Goal: Information Seeking & Learning: Compare options

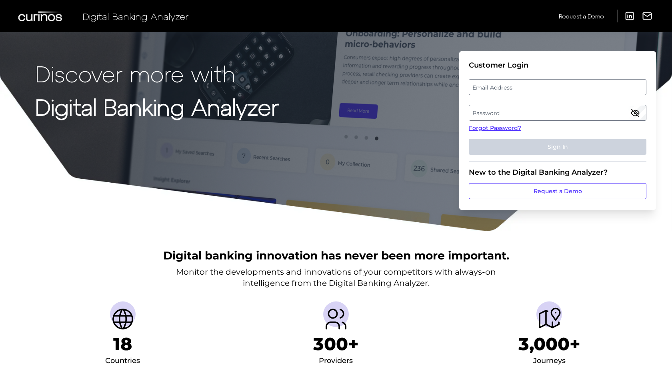
click at [485, 85] on label "Email Address" at bounding box center [558, 87] width 177 height 14
click at [485, 85] on input "email" at bounding box center [558, 87] width 178 height 16
type input "[PERSON_NAME][EMAIL_ADDRESS][PERSON_NAME][DOMAIN_NAME]"
click at [611, 112] on label "Password" at bounding box center [558, 113] width 177 height 14
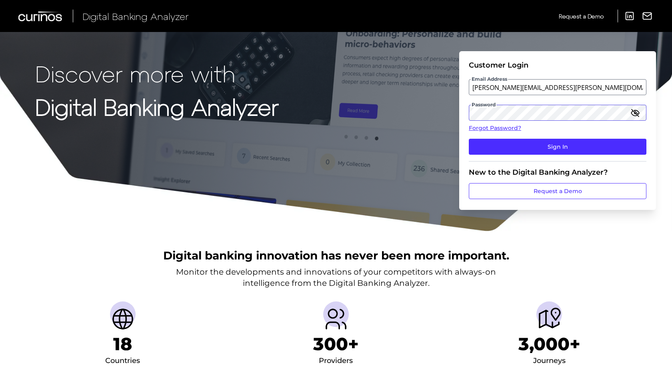
click at [469, 139] on button "Sign In" at bounding box center [558, 147] width 178 height 16
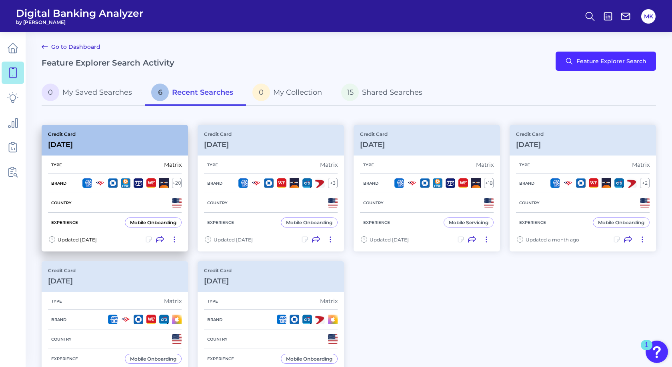
click at [109, 157] on div "Type Matrix" at bounding box center [115, 165] width 134 height 17
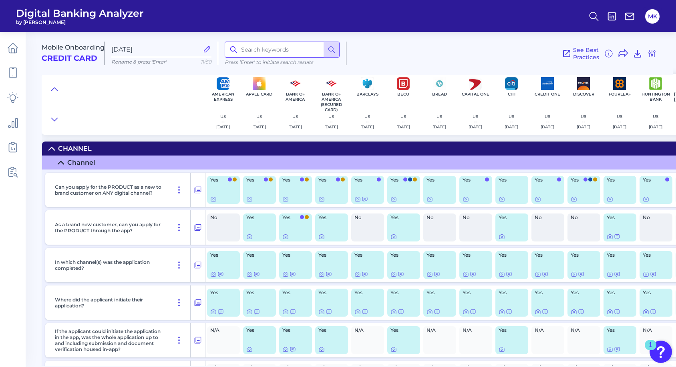
click at [296, 54] on input at bounding box center [282, 50] width 115 height 16
type input "document"
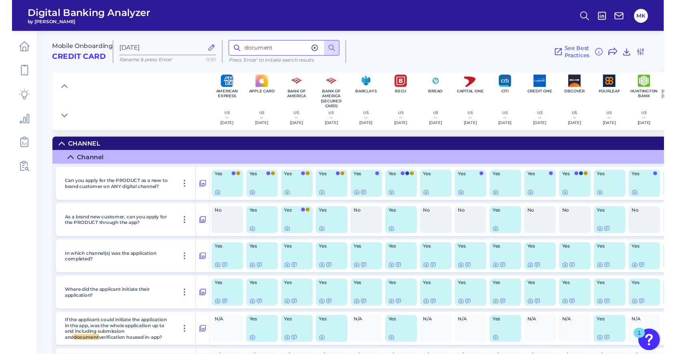
scroll to position [146, 0]
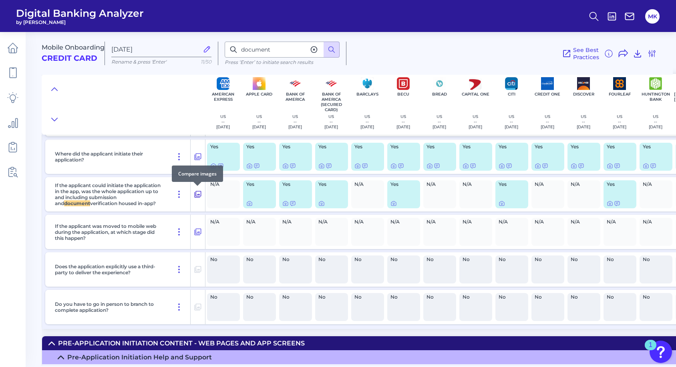
click at [191, 194] on button at bounding box center [198, 194] width 14 height 13
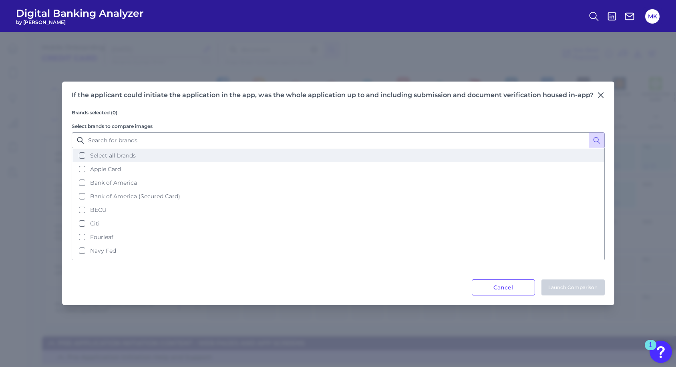
click at [116, 153] on span "Select all brands" at bounding box center [113, 155] width 46 height 7
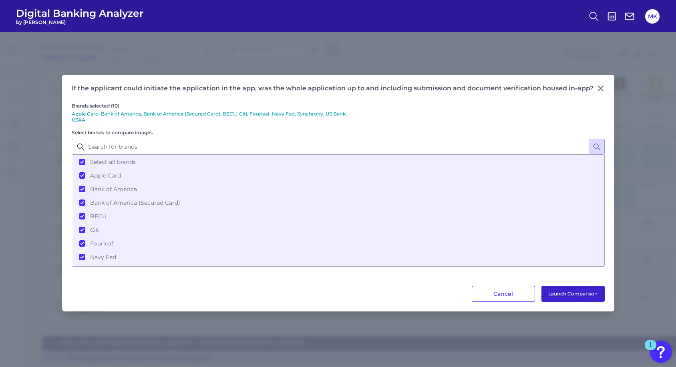
click at [552, 291] on button "Launch Comparison" at bounding box center [572, 294] width 63 height 16
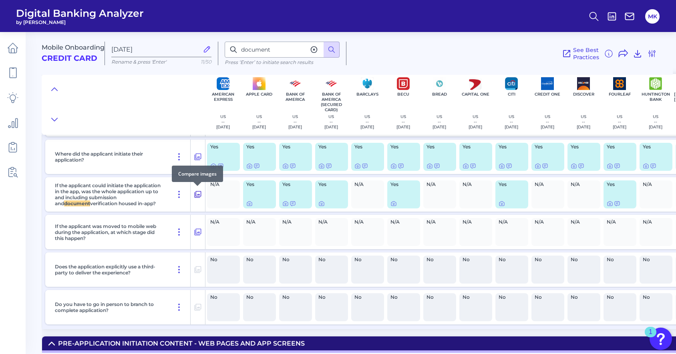
click at [191, 191] on button at bounding box center [198, 194] width 14 height 13
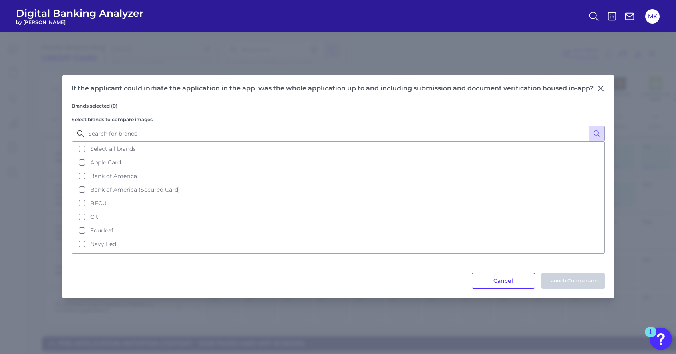
click at [195, 193] on button "Bank of America (Secured Card)" at bounding box center [337, 190] width 531 height 14
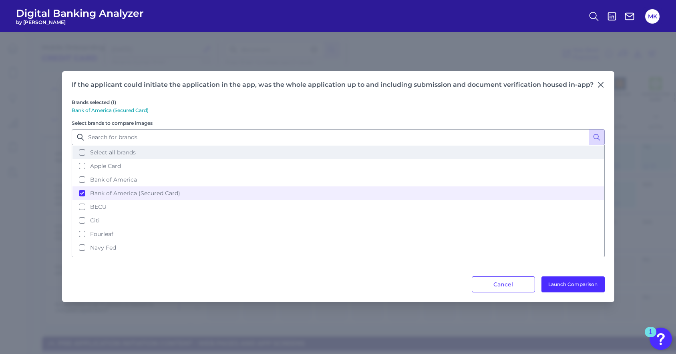
click at [139, 151] on button "Select all brands" at bounding box center [337, 153] width 531 height 14
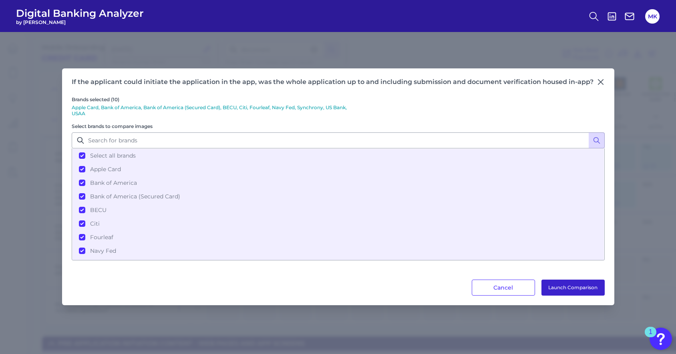
click at [572, 285] on button "Launch Comparison" at bounding box center [572, 288] width 63 height 16
